Goal: Transaction & Acquisition: Book appointment/travel/reservation

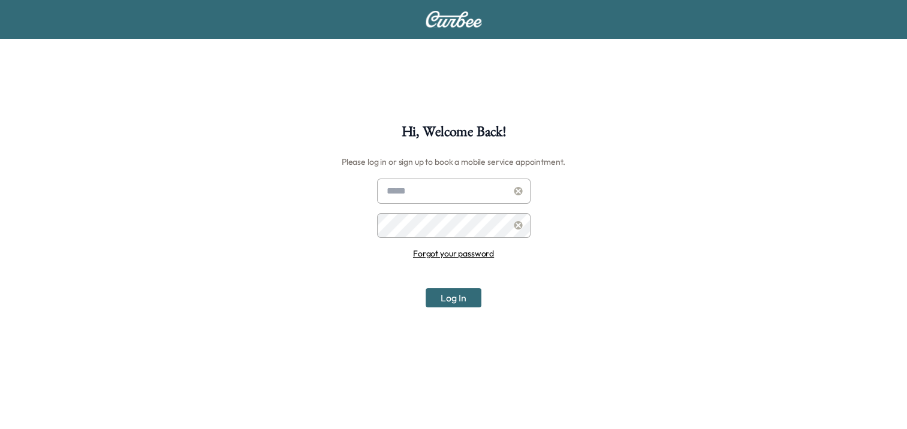
type input "**********"
click at [460, 302] on button "Log In" at bounding box center [454, 297] width 56 height 19
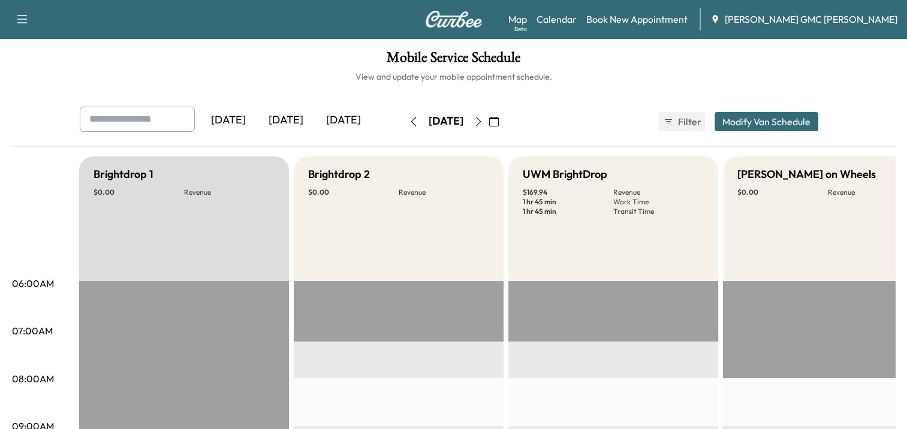
click at [483, 120] on icon "button" at bounding box center [479, 122] width 10 height 10
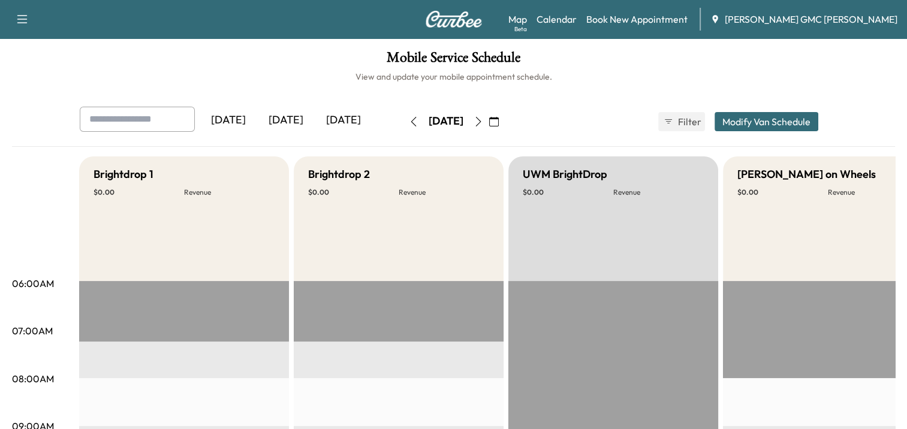
click at [447, 14] on img at bounding box center [454, 19] width 58 height 17
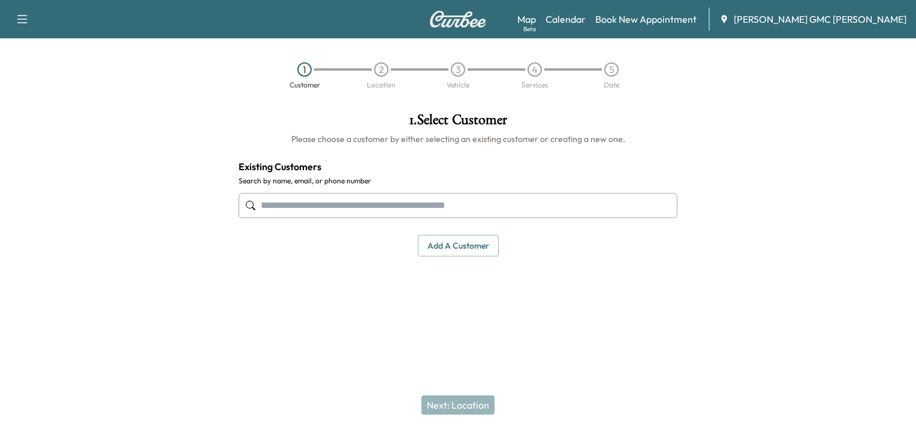
click at [475, 238] on button "Add a customer" at bounding box center [458, 246] width 81 height 22
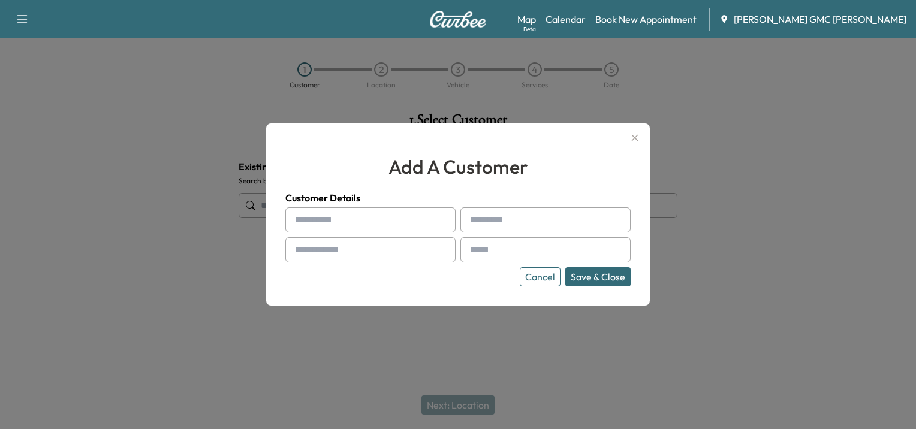
click at [366, 218] on input "text" at bounding box center [370, 219] width 170 height 25
type input "****"
type input "*********"
type input "**********"
paste input "**********"
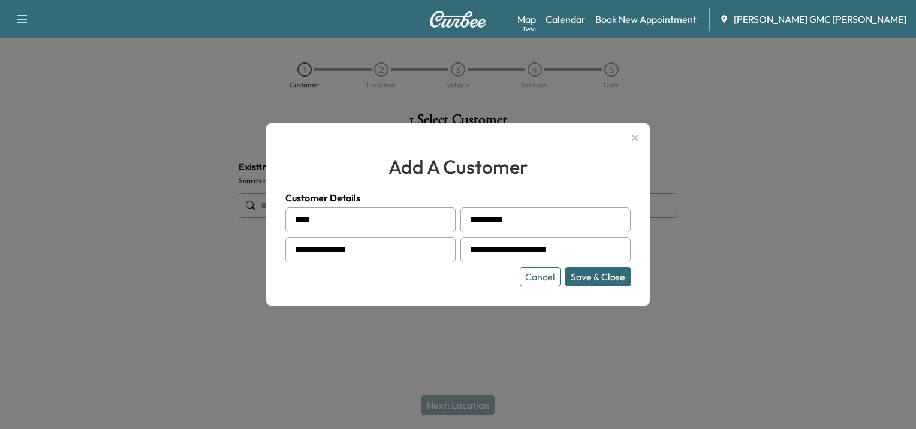
type input "**********"
click at [598, 276] on button "Save & Close" at bounding box center [598, 276] width 65 height 19
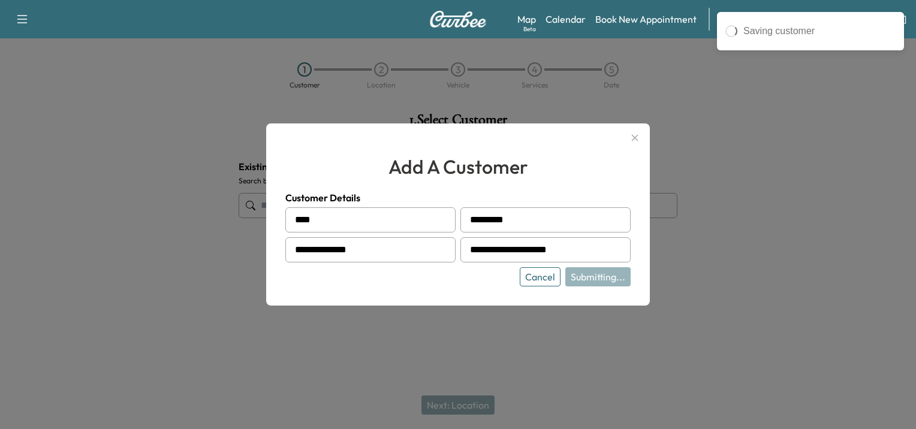
type input "**********"
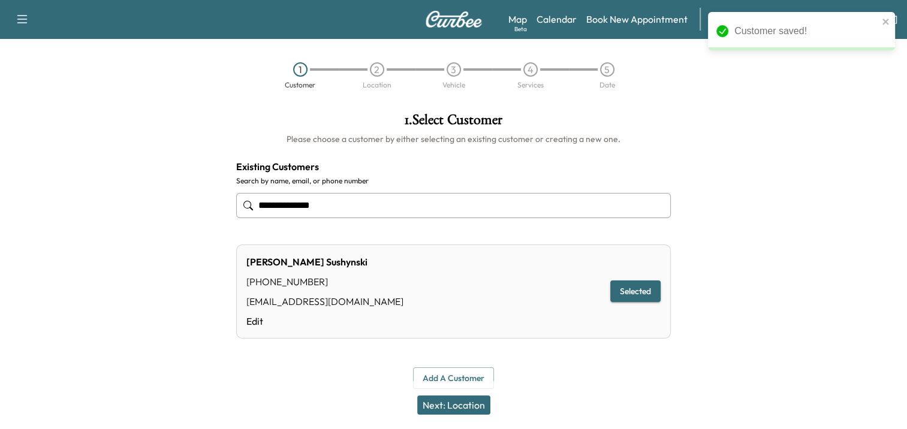
click at [482, 405] on button "Next: Location" at bounding box center [453, 405] width 73 height 19
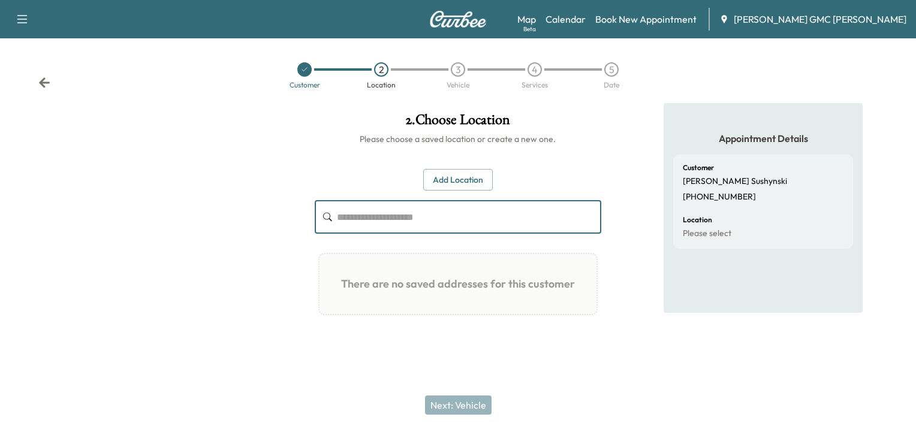
click at [440, 216] on input "text" at bounding box center [469, 217] width 264 height 34
type input "*"
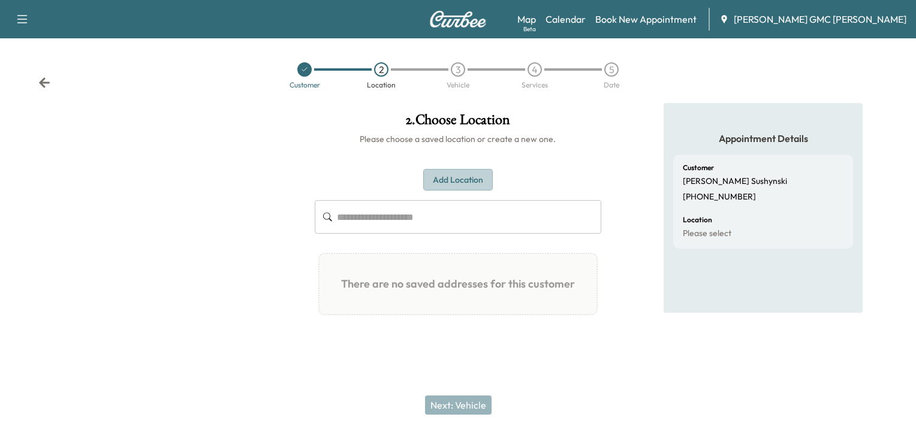
click at [446, 181] on button "Add Location" at bounding box center [458, 180] width 70 height 22
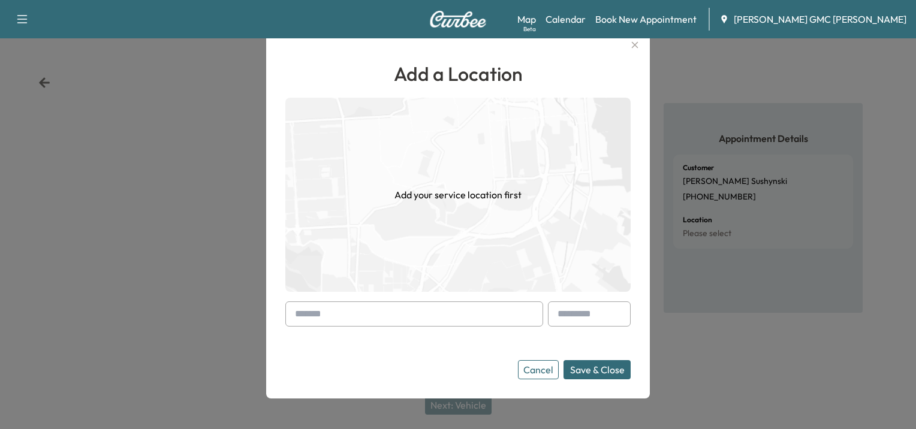
click at [351, 320] on input "text" at bounding box center [414, 314] width 258 height 25
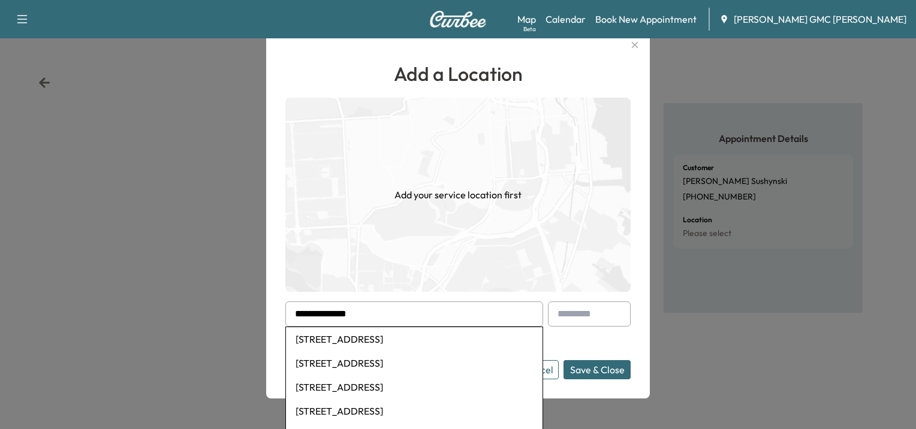
click at [350, 336] on li "[STREET_ADDRESS]" at bounding box center [414, 339] width 257 height 24
type input "**********"
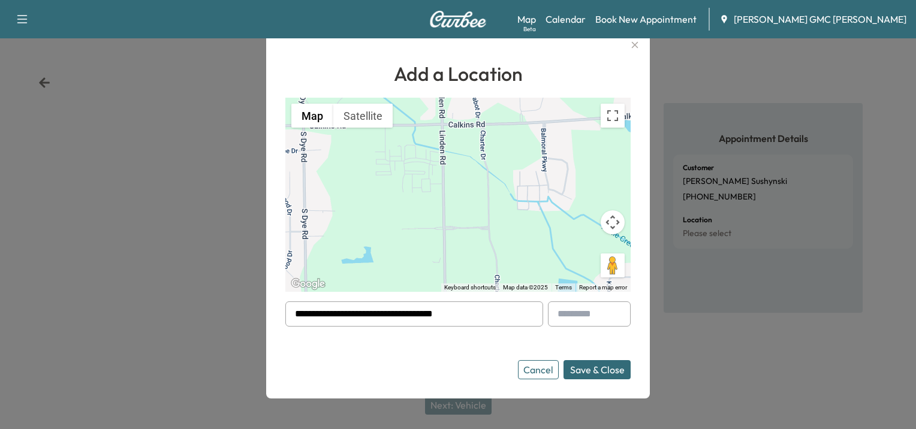
click at [600, 373] on button "Save & Close" at bounding box center [597, 369] width 67 height 19
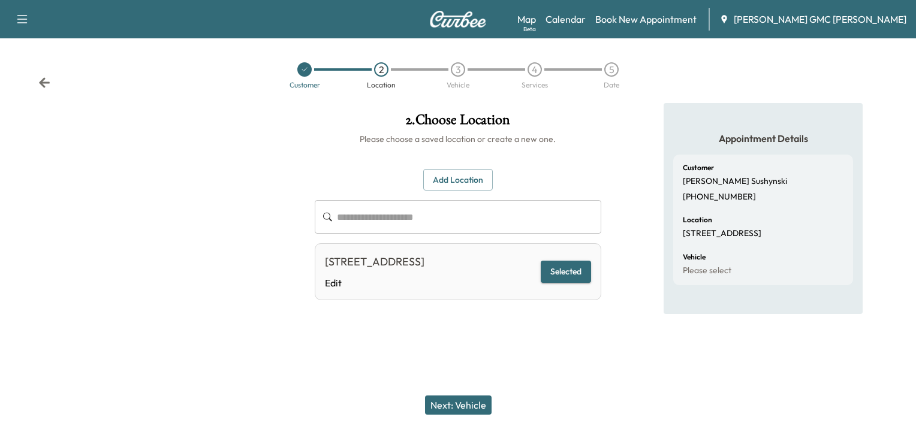
click at [468, 405] on button "Next: Vehicle" at bounding box center [458, 405] width 67 height 19
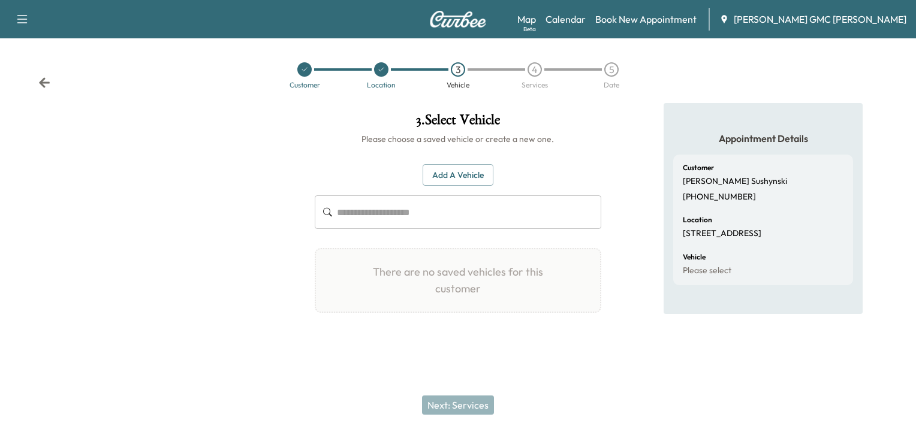
click at [484, 172] on button "Add a Vehicle" at bounding box center [458, 175] width 71 height 22
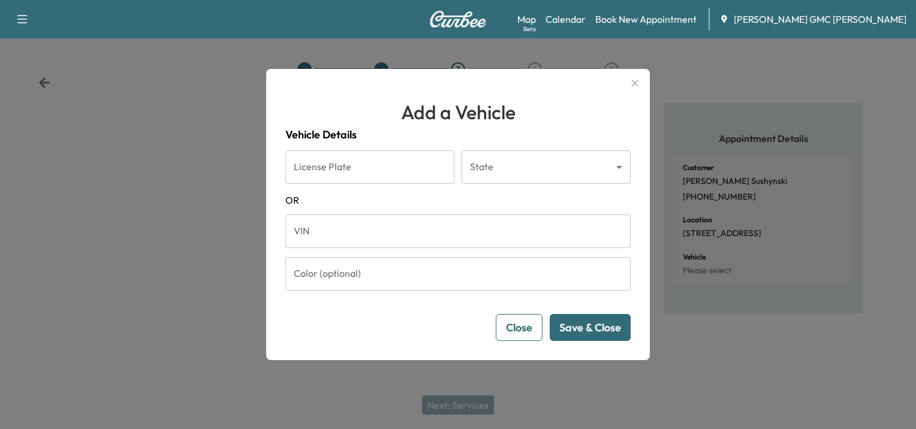
click at [372, 229] on input "VIN" at bounding box center [457, 232] width 345 height 34
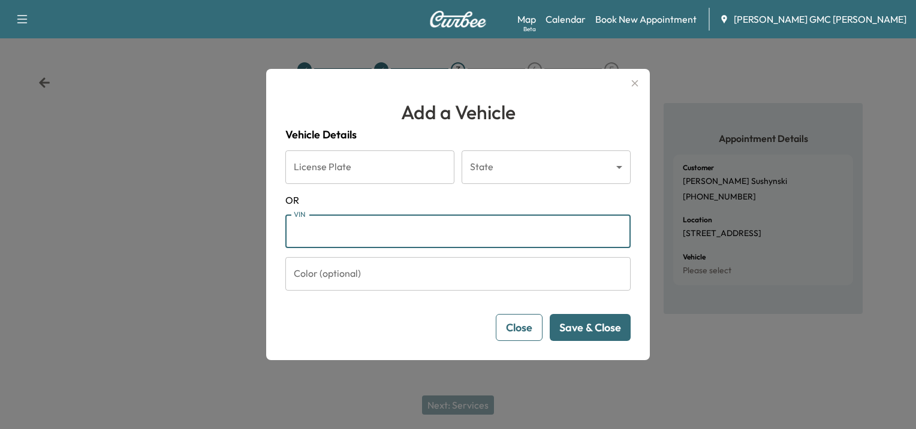
paste input "**********"
type input "**********"
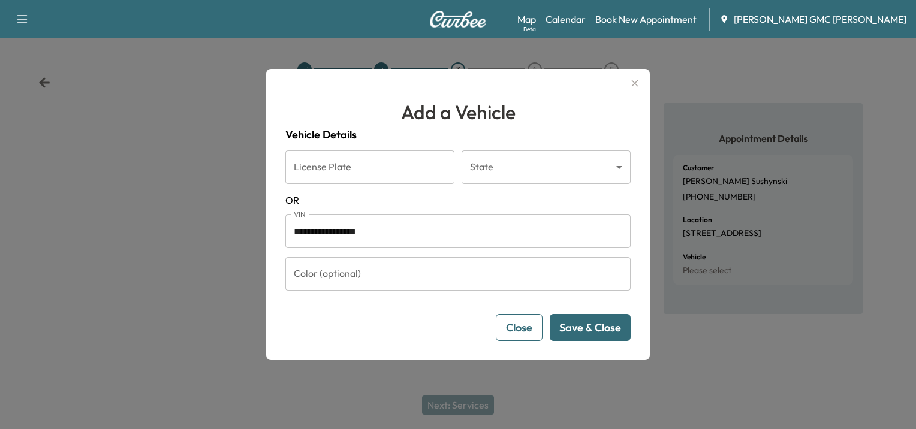
click at [569, 329] on button "Save & Close" at bounding box center [590, 327] width 81 height 27
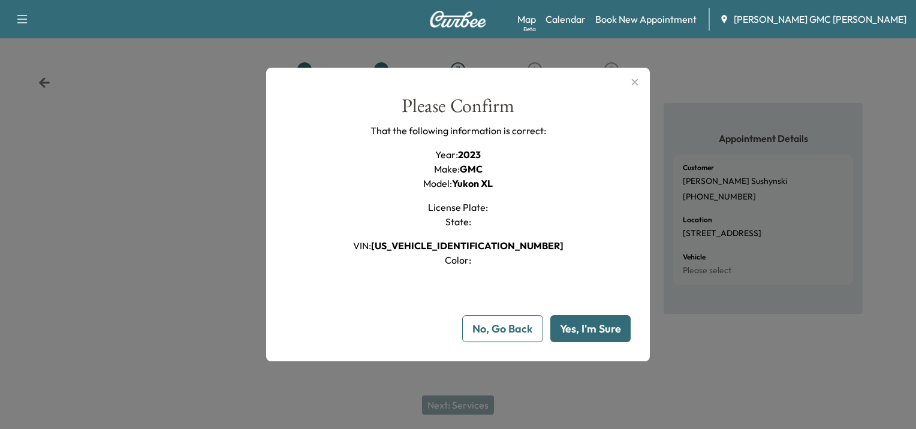
click at [575, 324] on button "Yes, I'm Sure" at bounding box center [591, 328] width 80 height 27
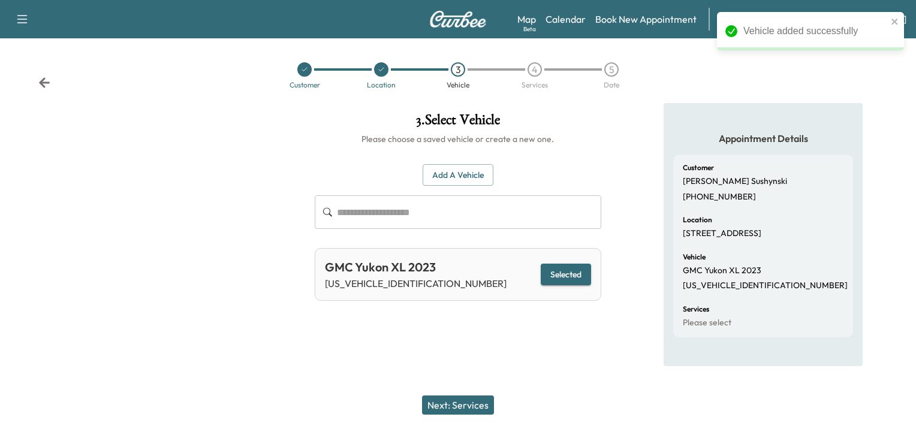
click at [468, 405] on button "Next: Services" at bounding box center [458, 405] width 72 height 19
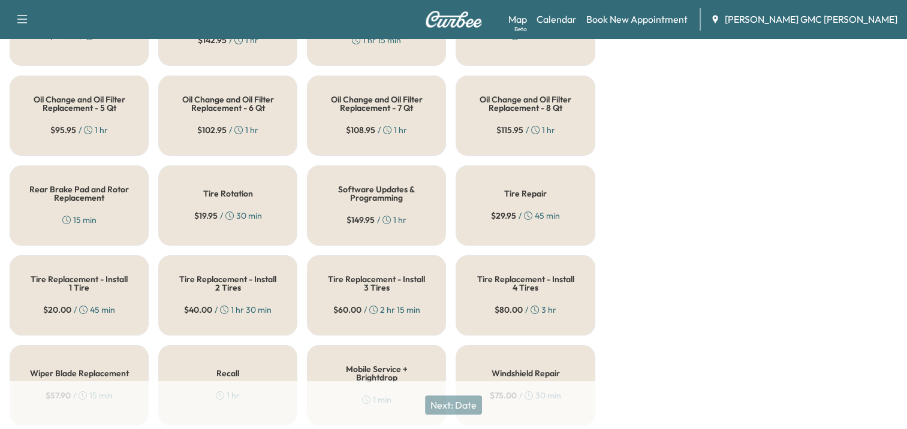
scroll to position [576, 0]
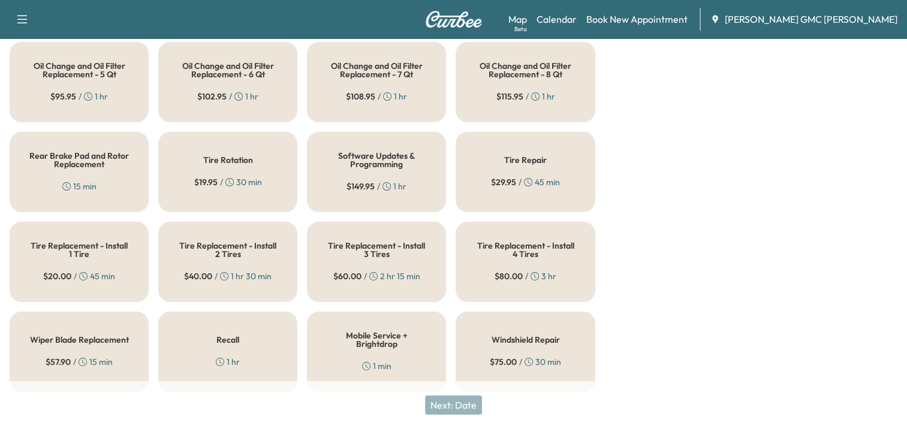
click at [240, 334] on div "Recall 1 hr" at bounding box center [227, 352] width 139 height 80
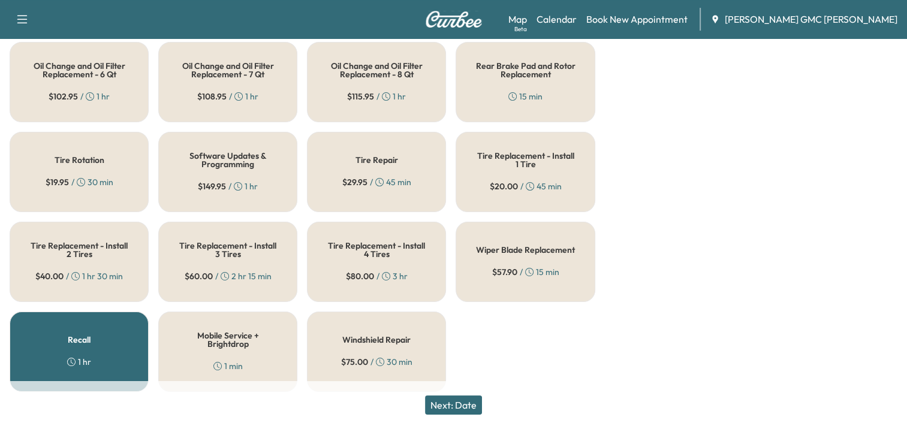
click at [79, 336] on h5 "Recall" at bounding box center [79, 340] width 23 height 8
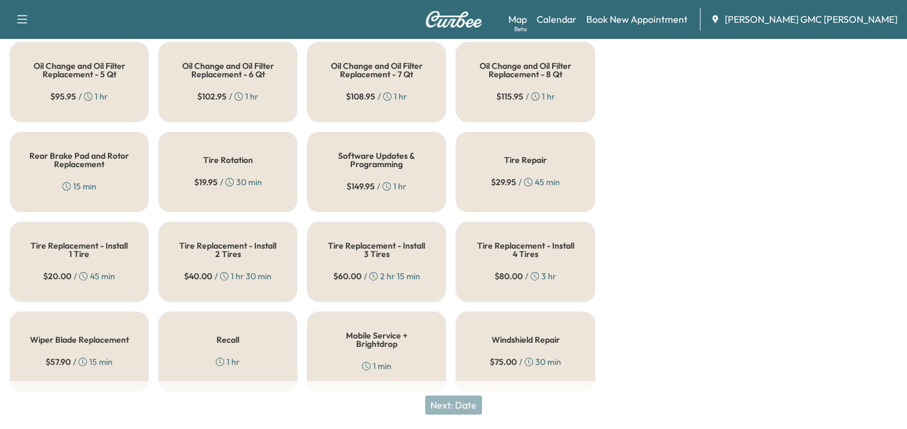
click at [210, 319] on div "Recall 1 hr" at bounding box center [227, 352] width 139 height 80
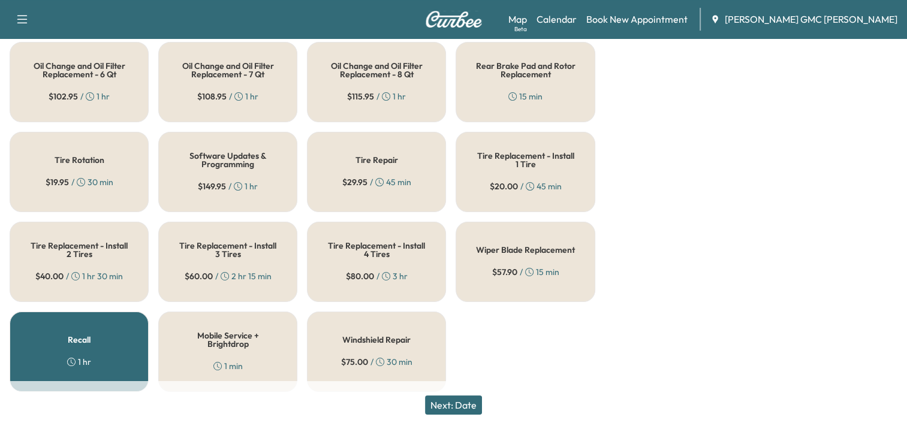
scroll to position [336, 0]
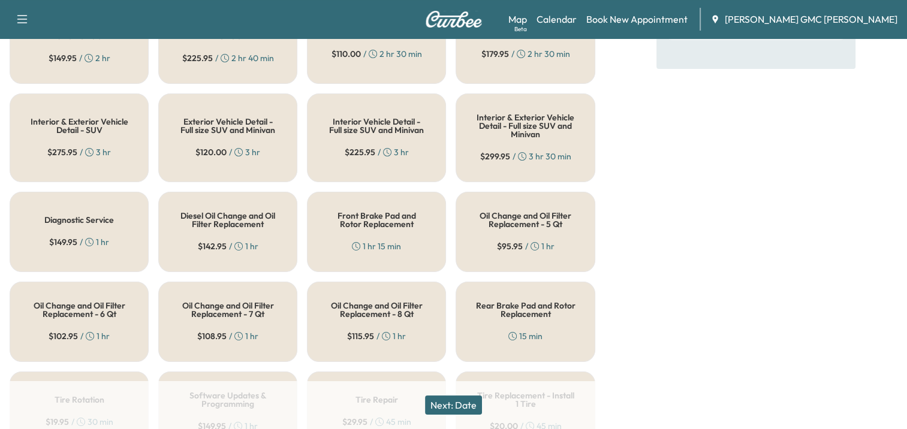
click at [396, 288] on div "Oil Change and Oil Filter Replacement - 8 Qt $ 115.95 / 1 hr" at bounding box center [376, 322] width 139 height 80
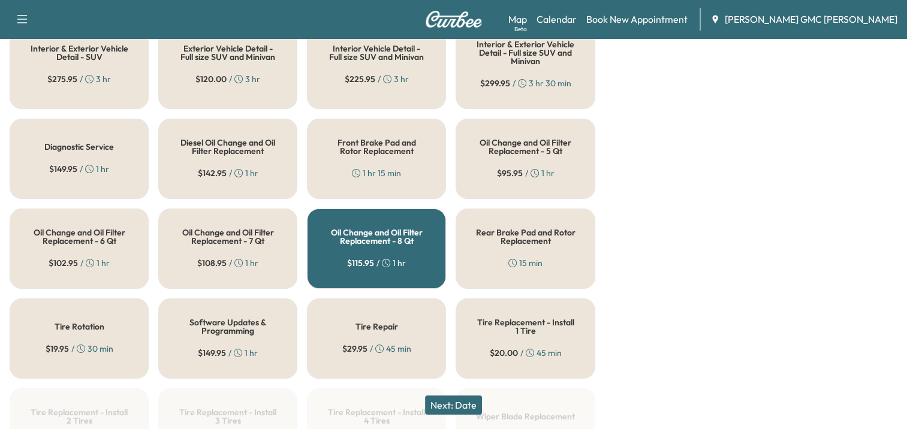
scroll to position [416, 0]
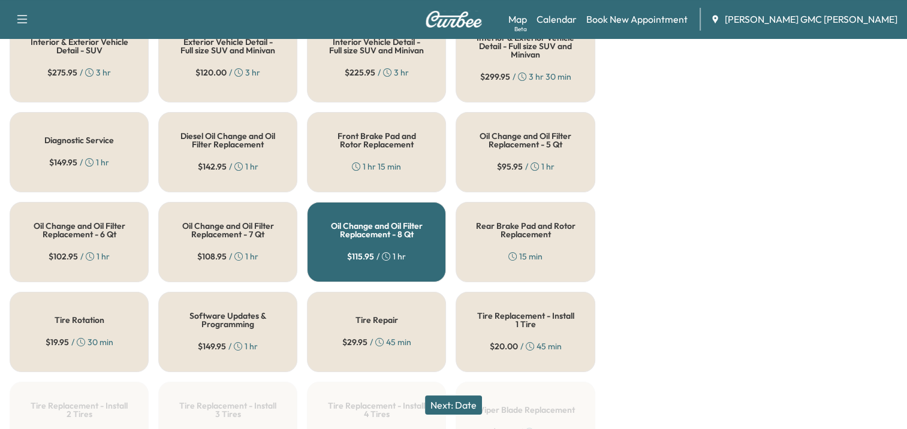
click at [65, 303] on div "Tire Rotation $ 19.95 / 30 min" at bounding box center [79, 332] width 139 height 80
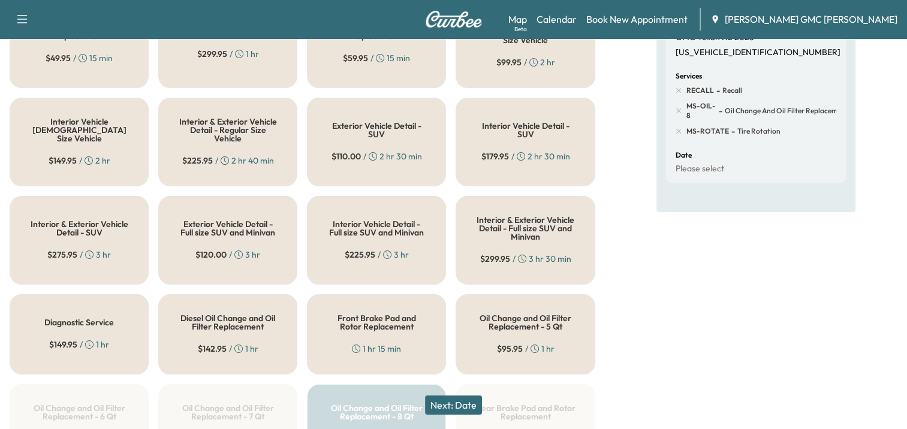
scroll to position [255, 0]
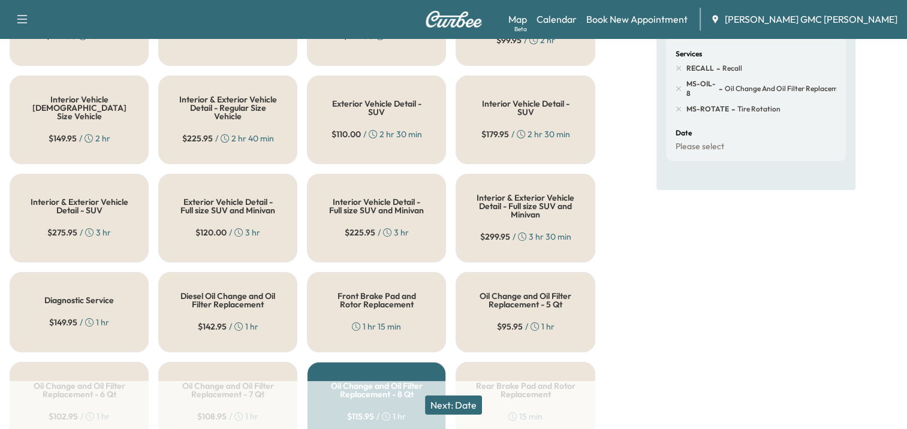
click at [515, 194] on h5 "Interior & Exterior Vehicle Detail - Full size SUV and Minivan" at bounding box center [526, 206] width 100 height 25
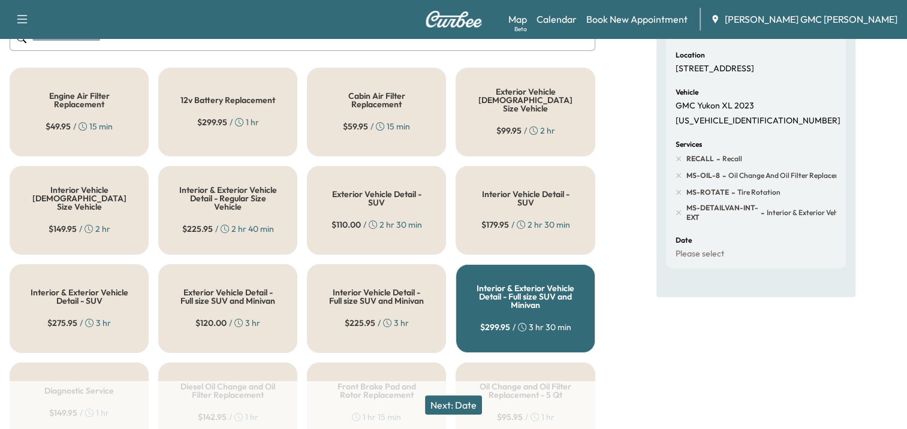
scroll to position [16, 0]
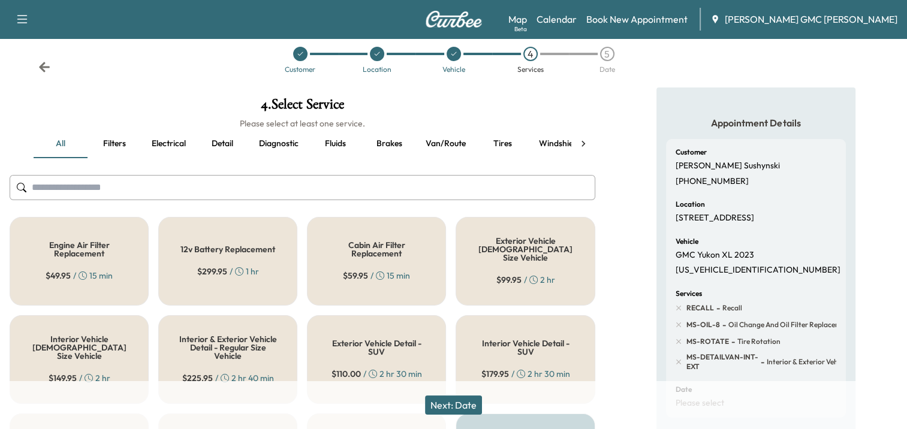
click at [467, 403] on button "Next: Date" at bounding box center [453, 405] width 57 height 19
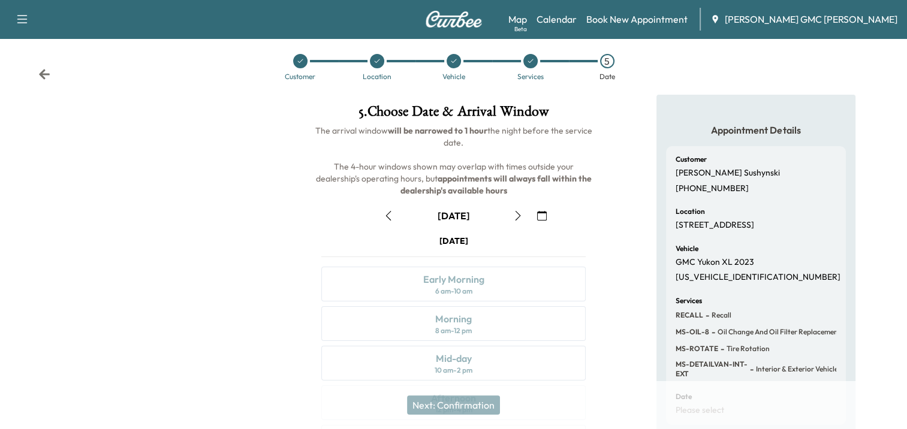
scroll to position [0, 0]
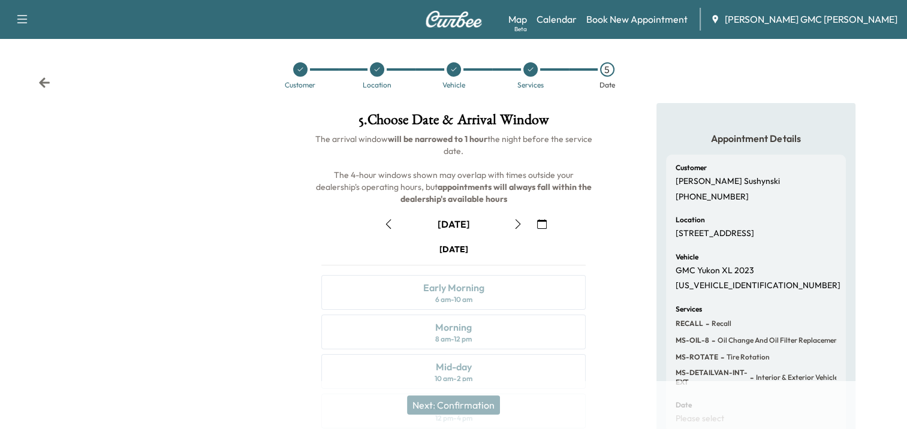
click at [520, 223] on icon "button" at bounding box center [518, 224] width 5 height 10
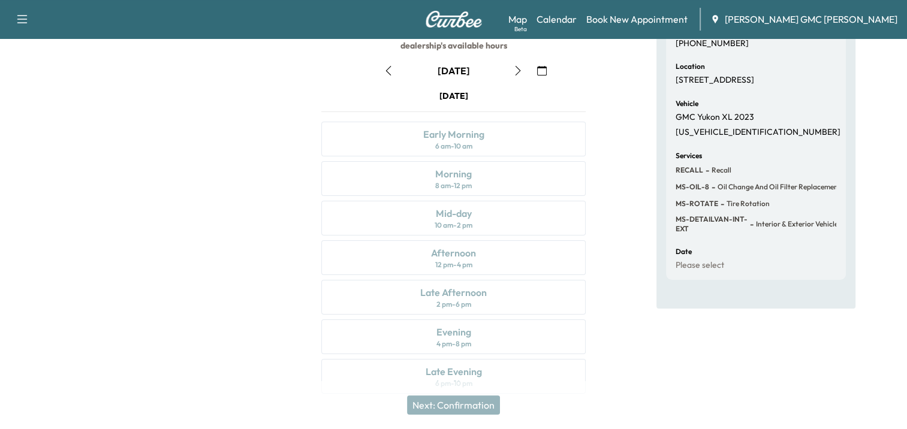
scroll to position [169, 0]
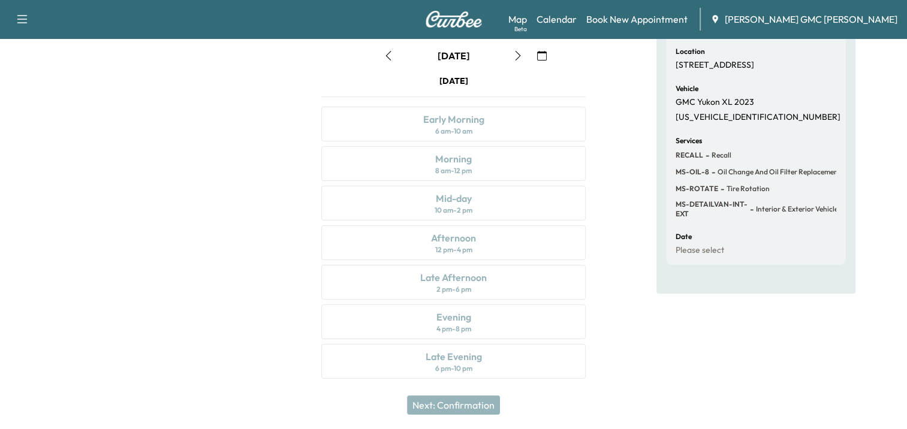
drag, startPoint x: 595, startPoint y: 199, endPoint x: 600, endPoint y: 115, distance: 84.1
click at [599, 116] on div "5 . Choose Date & Arrival Window The arrival window will be narrowed to 1 hour …" at bounding box center [453, 164] width 302 height 459
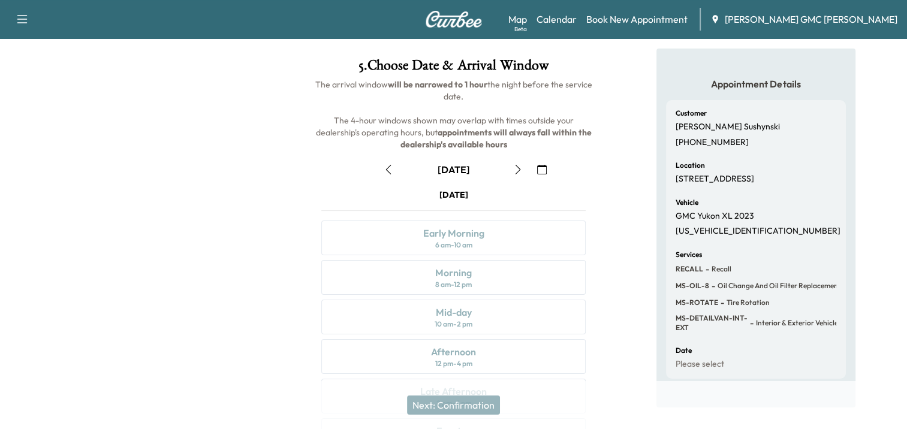
scroll to position [0, 0]
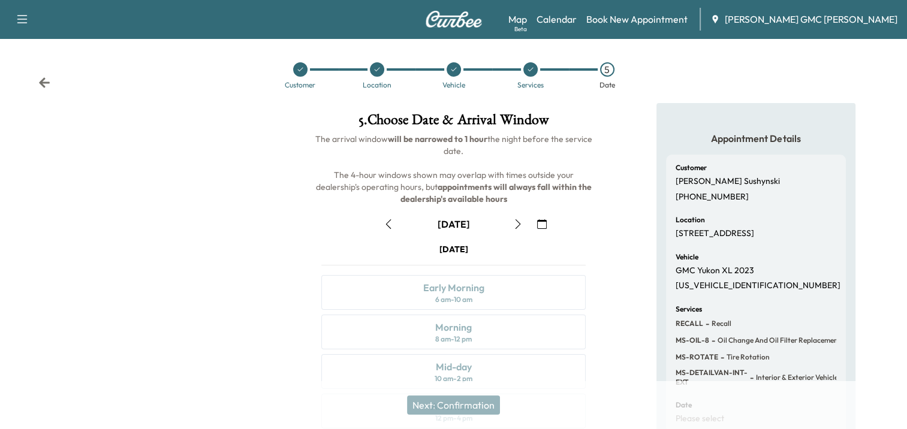
click at [515, 224] on icon "button" at bounding box center [518, 224] width 10 height 10
click at [389, 223] on icon "button" at bounding box center [389, 224] width 10 height 10
click at [544, 221] on icon "button" at bounding box center [542, 224] width 10 height 10
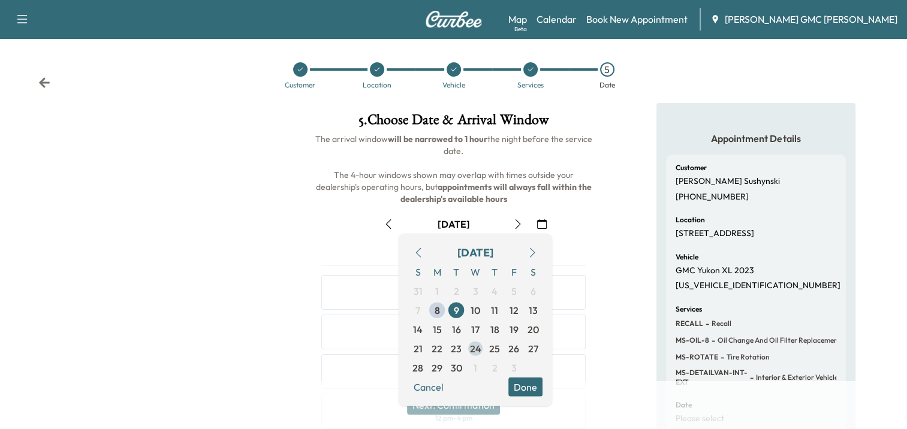
click at [473, 347] on span "24" at bounding box center [475, 349] width 11 height 14
click at [530, 384] on button "Done" at bounding box center [526, 387] width 34 height 19
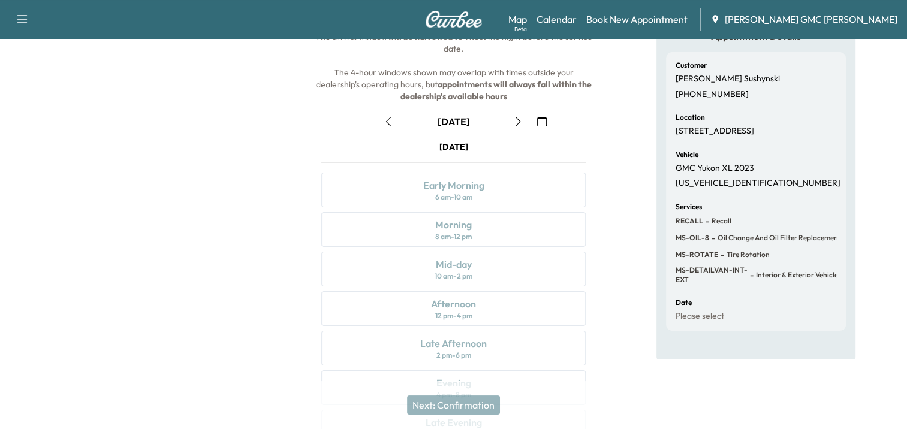
scroll to position [80, 0]
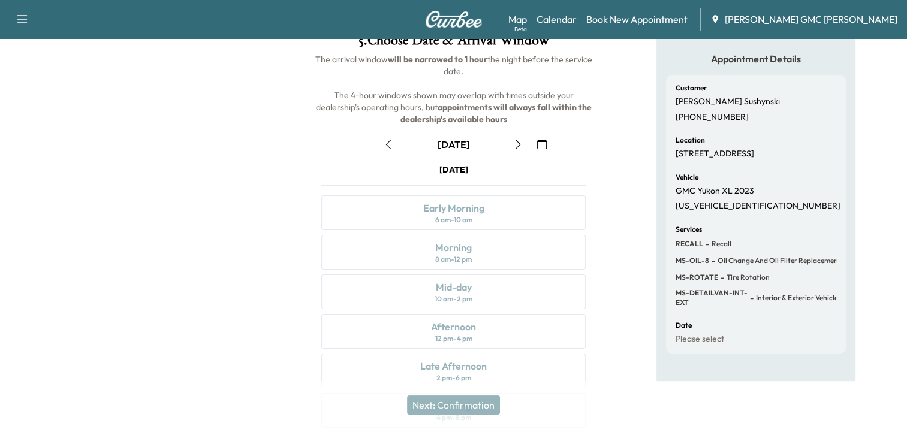
click at [542, 143] on icon "button" at bounding box center [542, 145] width 10 height 10
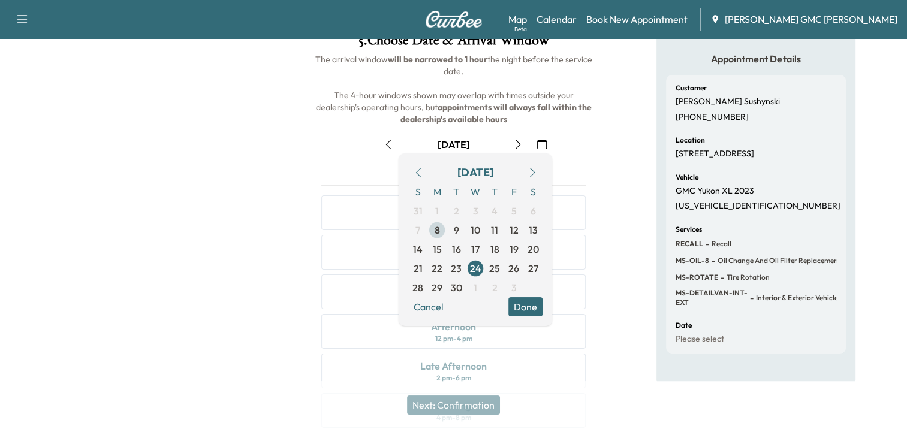
click at [435, 228] on span "8" at bounding box center [437, 230] width 5 height 14
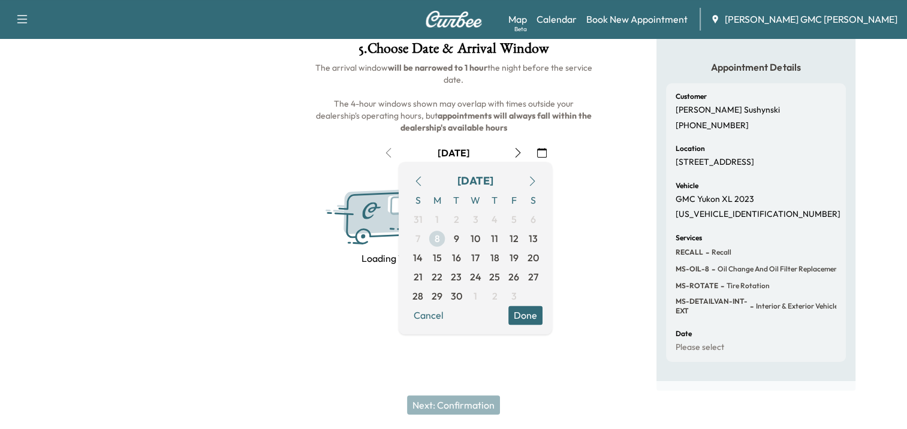
scroll to position [71, 0]
click at [450, 241] on span "9" at bounding box center [456, 238] width 19 height 19
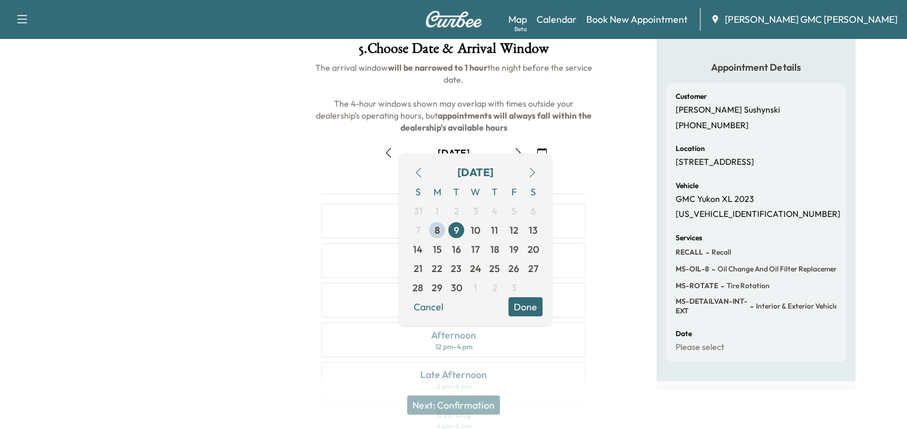
scroll to position [80, 0]
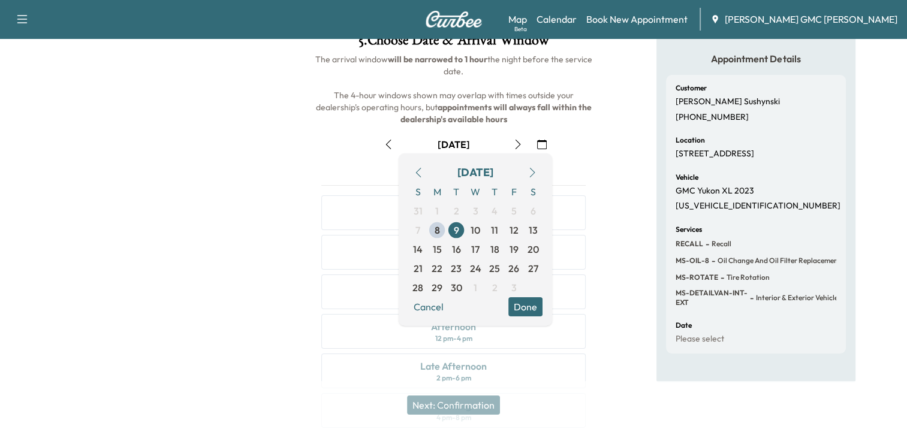
click at [525, 306] on button "Done" at bounding box center [526, 306] width 34 height 19
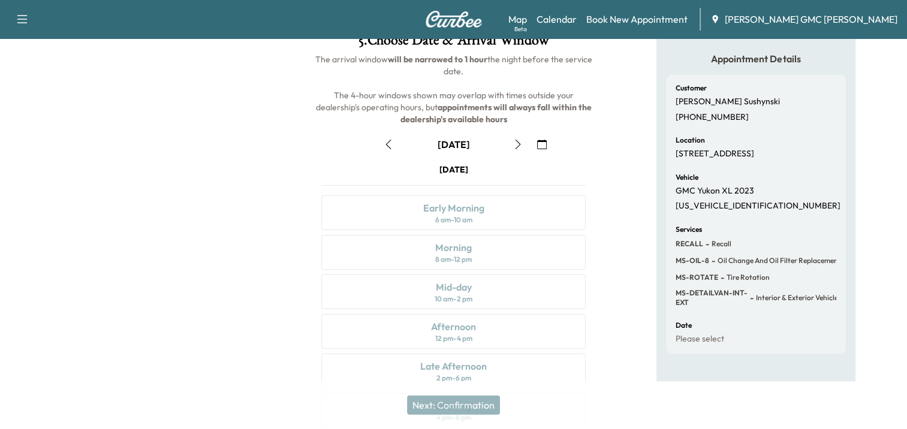
scroll to position [0, 0]
